Goal: Task Accomplishment & Management: Use online tool/utility

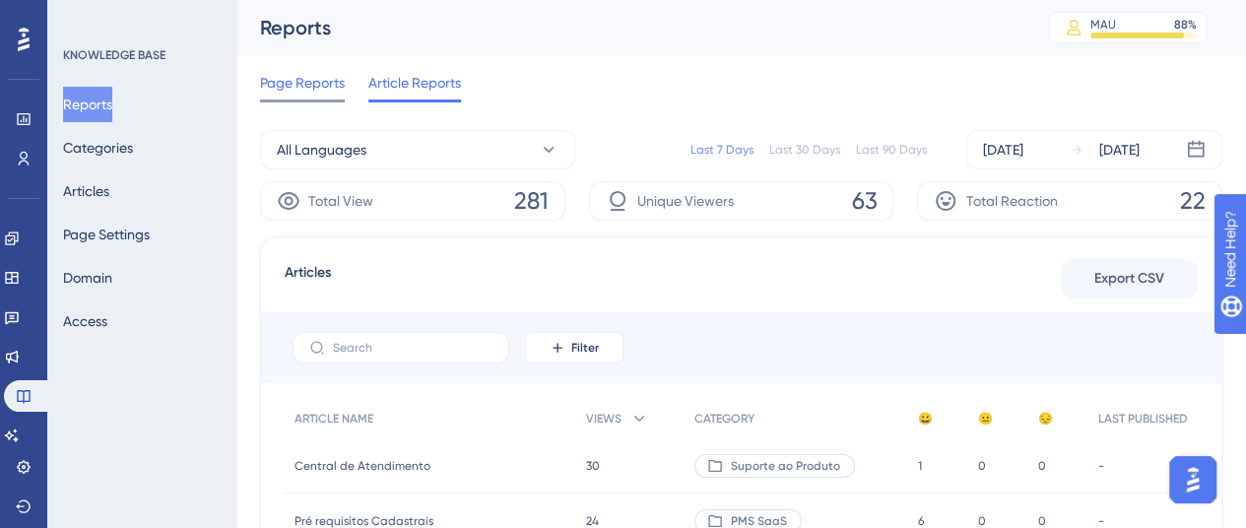
click at [309, 72] on span "Page Reports" at bounding box center [302, 83] width 85 height 24
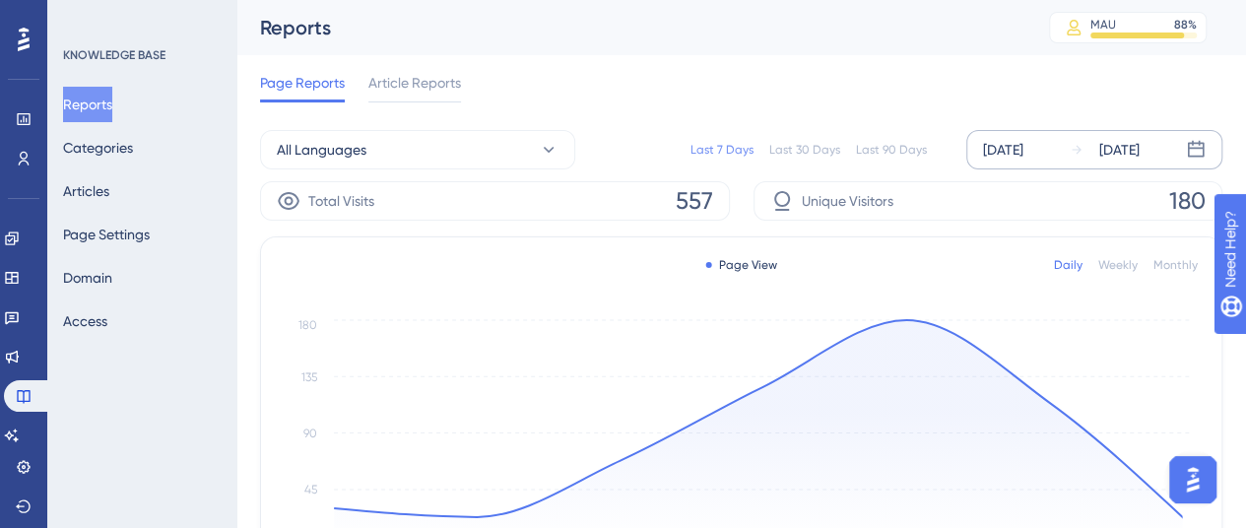
click at [1021, 149] on div "[DATE]" at bounding box center [1003, 150] width 40 height 24
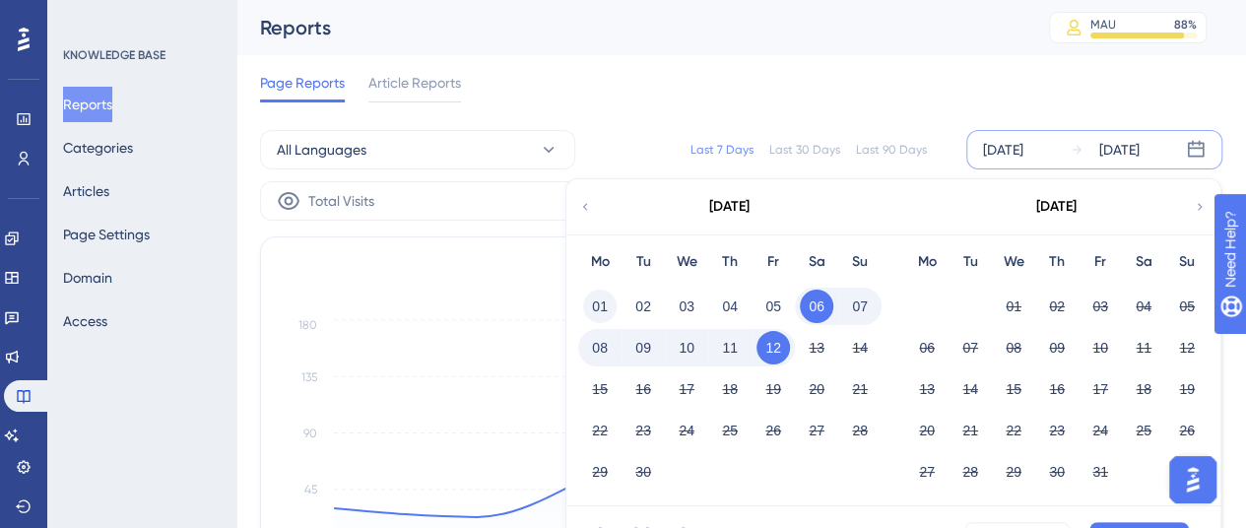
click at [603, 294] on button "01" at bounding box center [600, 307] width 34 height 34
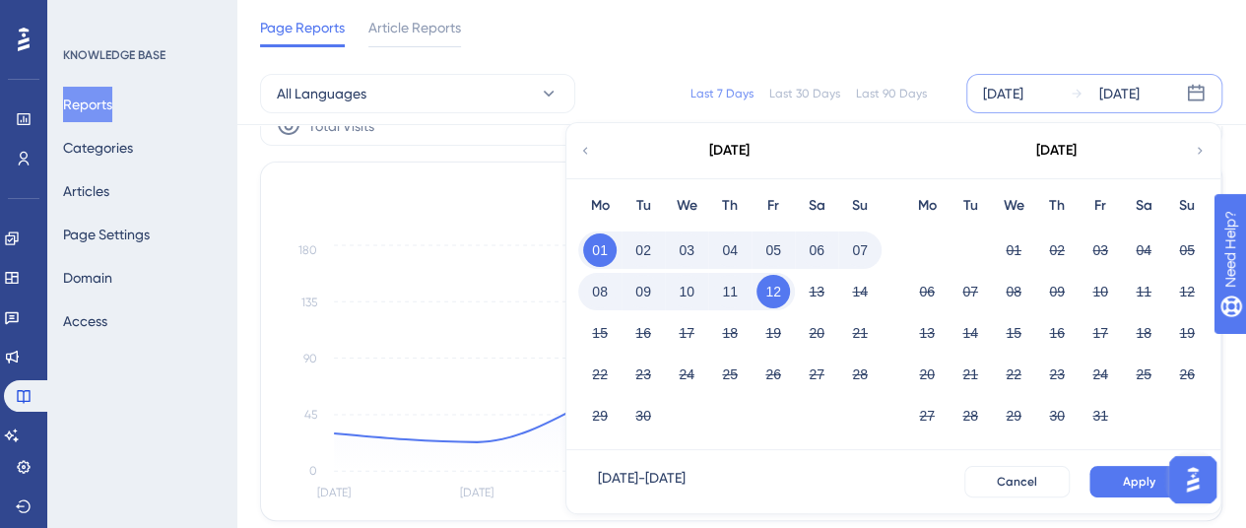
scroll to position [99, 0]
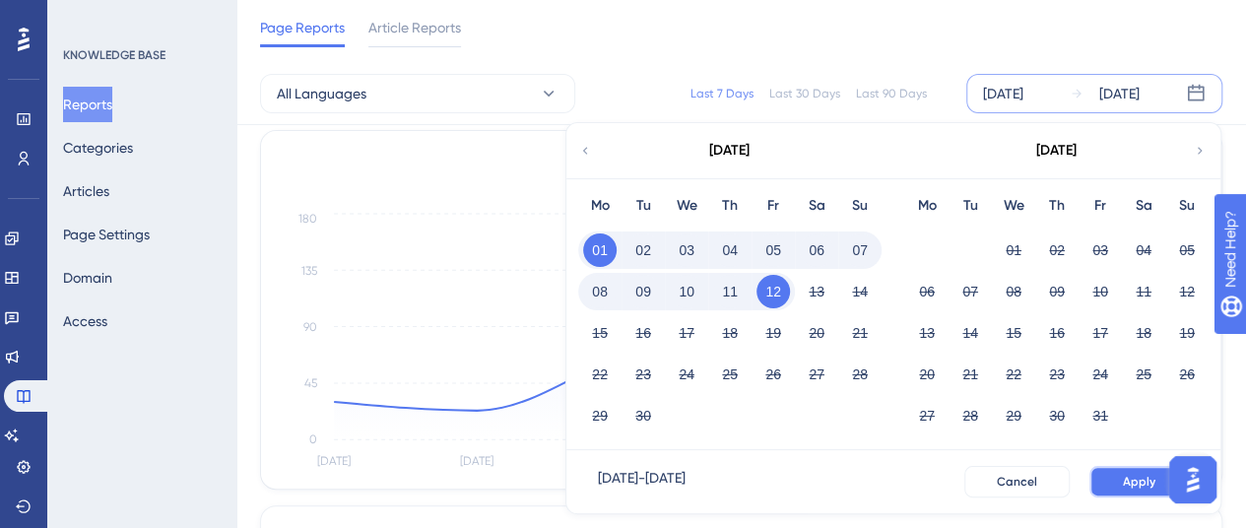
click at [1123, 480] on button "Apply" at bounding box center [1140, 482] width 100 height 32
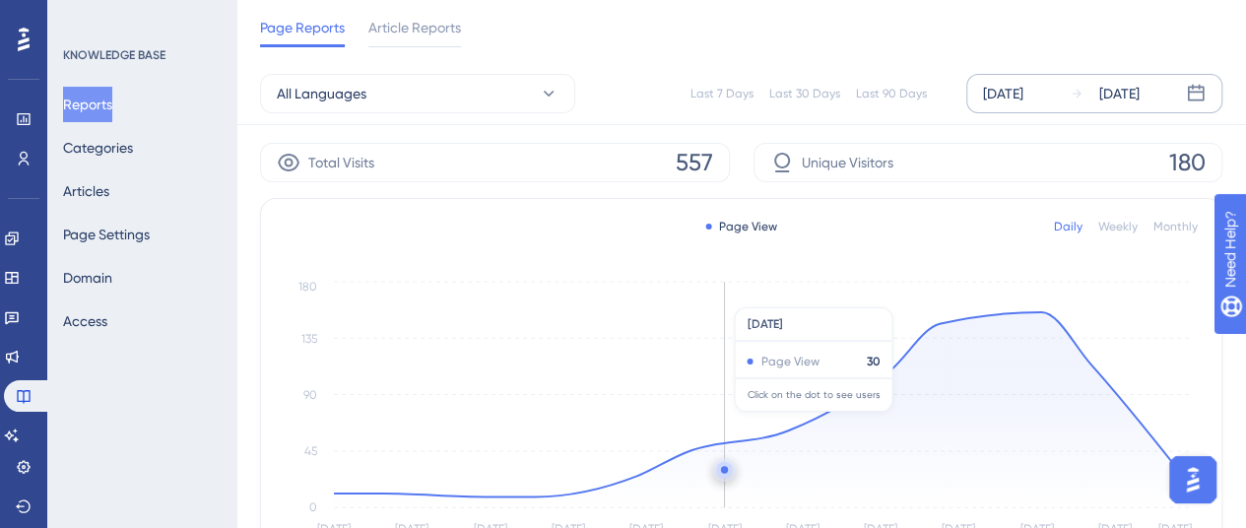
scroll to position [0, 0]
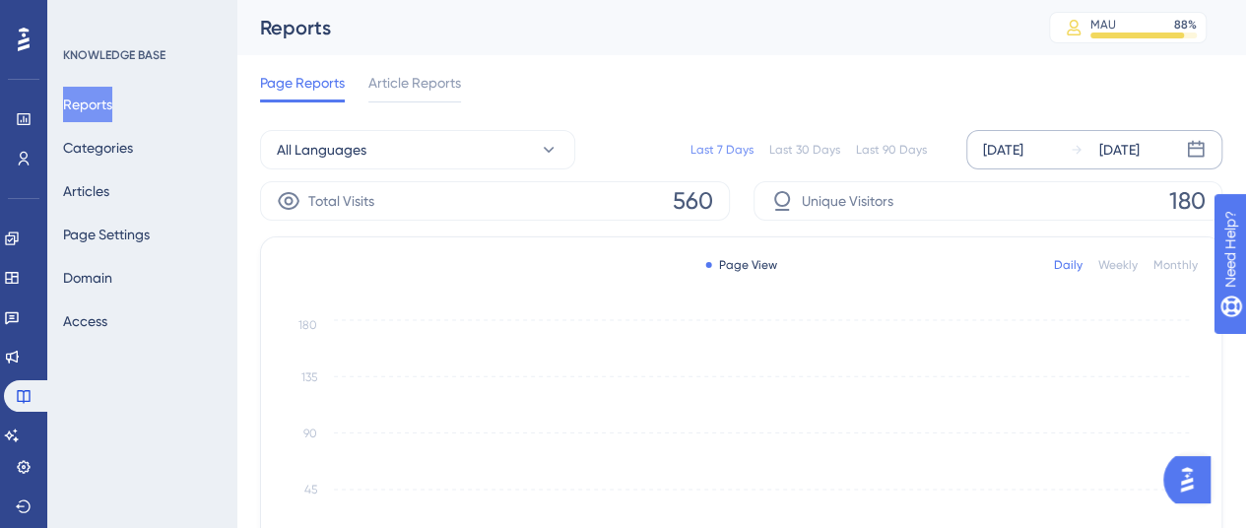
click at [1021, 149] on div "[DATE]" at bounding box center [1003, 150] width 40 height 24
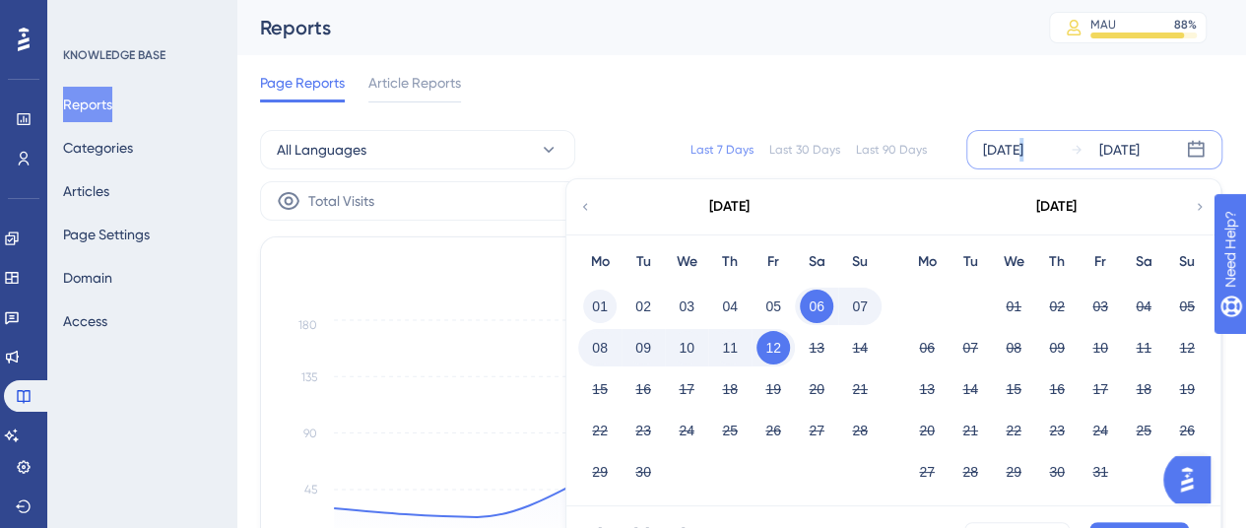
click at [590, 295] on button "01" at bounding box center [600, 307] width 34 height 34
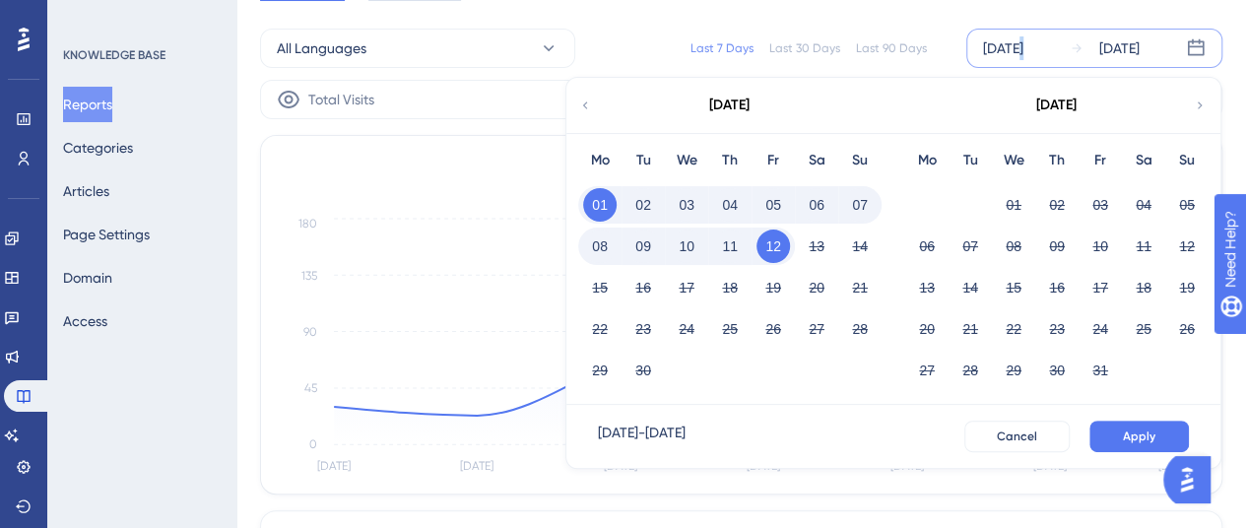
scroll to position [197, 0]
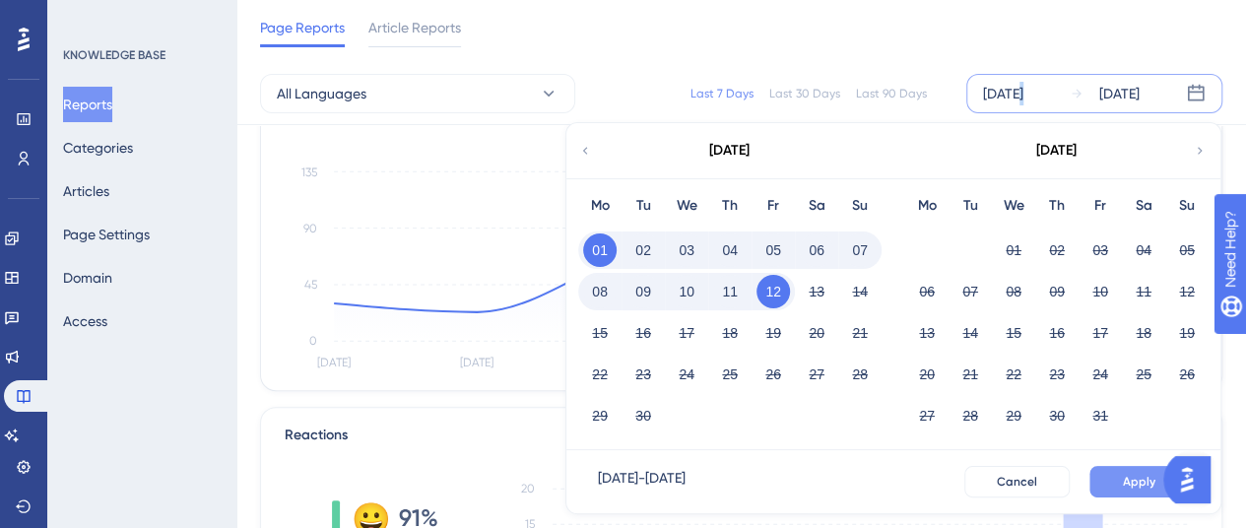
click at [1122, 466] on button "Apply" at bounding box center [1140, 482] width 100 height 32
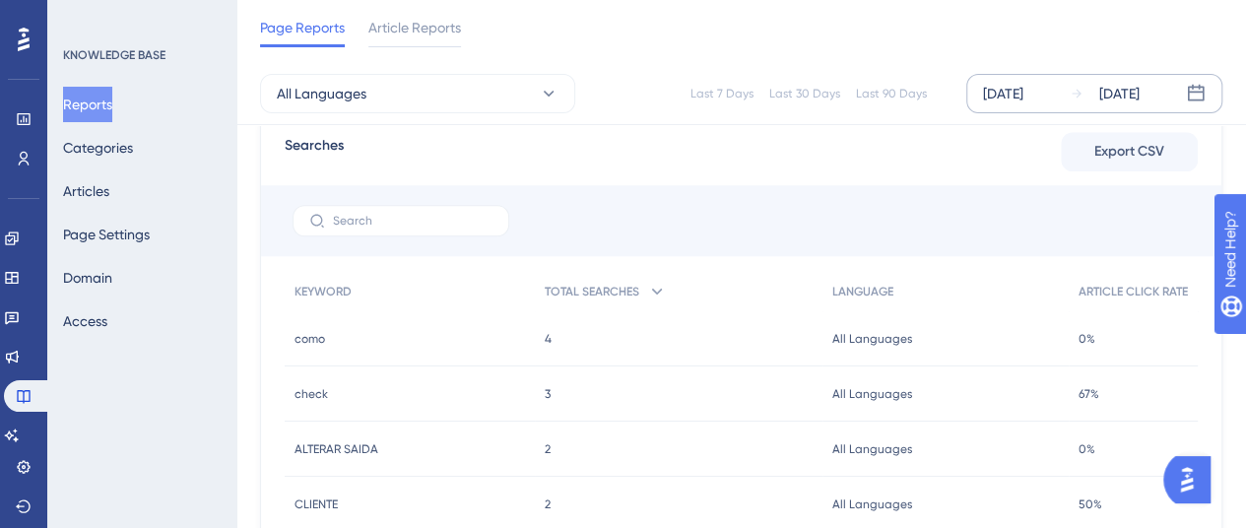
scroll to position [690, 0]
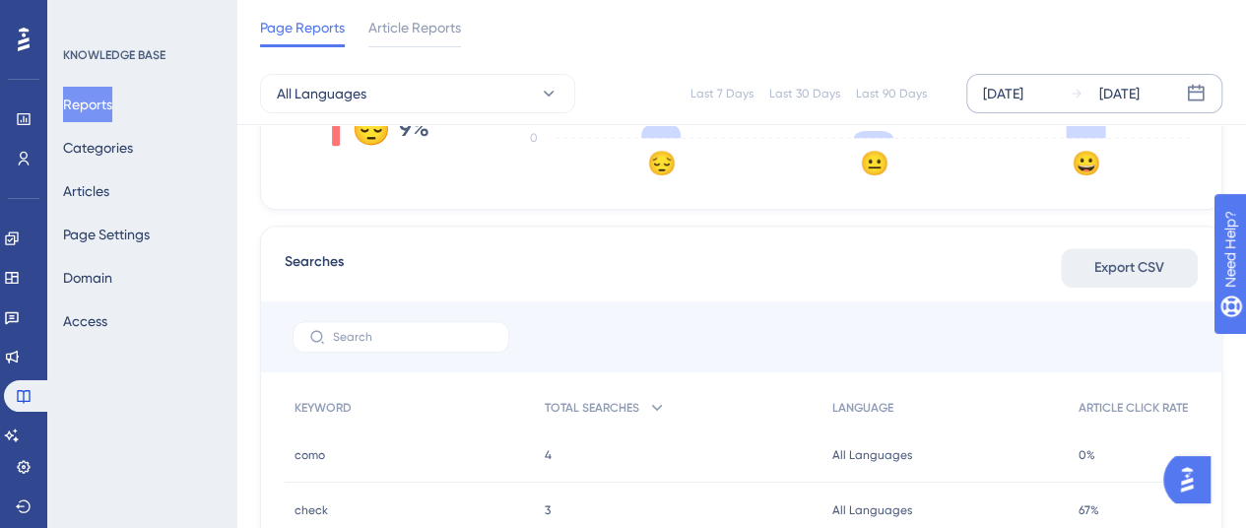
click at [1113, 266] on span "Export CSV" at bounding box center [1130, 268] width 70 height 24
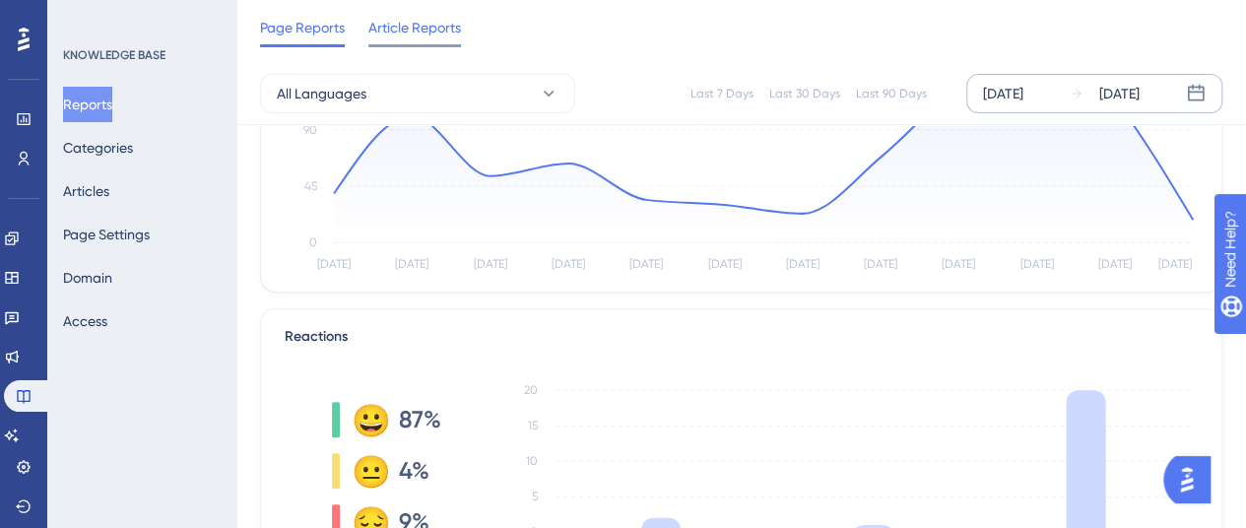
click at [443, 36] on span "Article Reports" at bounding box center [415, 28] width 93 height 24
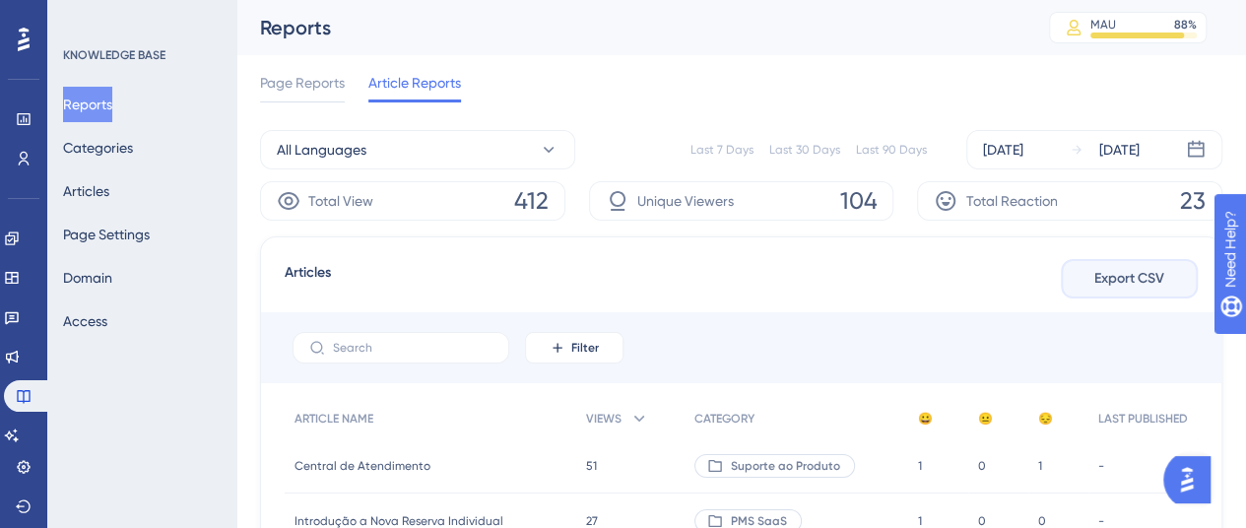
click at [1101, 273] on span "Export CSV" at bounding box center [1130, 279] width 70 height 24
click at [305, 85] on span "Page Reports" at bounding box center [302, 83] width 85 height 24
